Goal: Check status

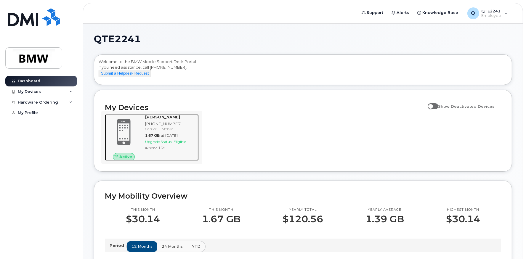
click at [152, 138] on span "1.67 GB" at bounding box center [152, 135] width 15 height 4
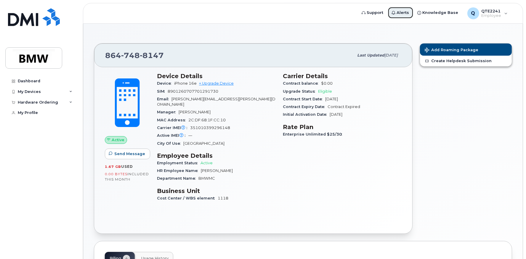
click at [405, 12] on span "Alerts" at bounding box center [403, 13] width 12 height 6
